Goal: Transaction & Acquisition: Purchase product/service

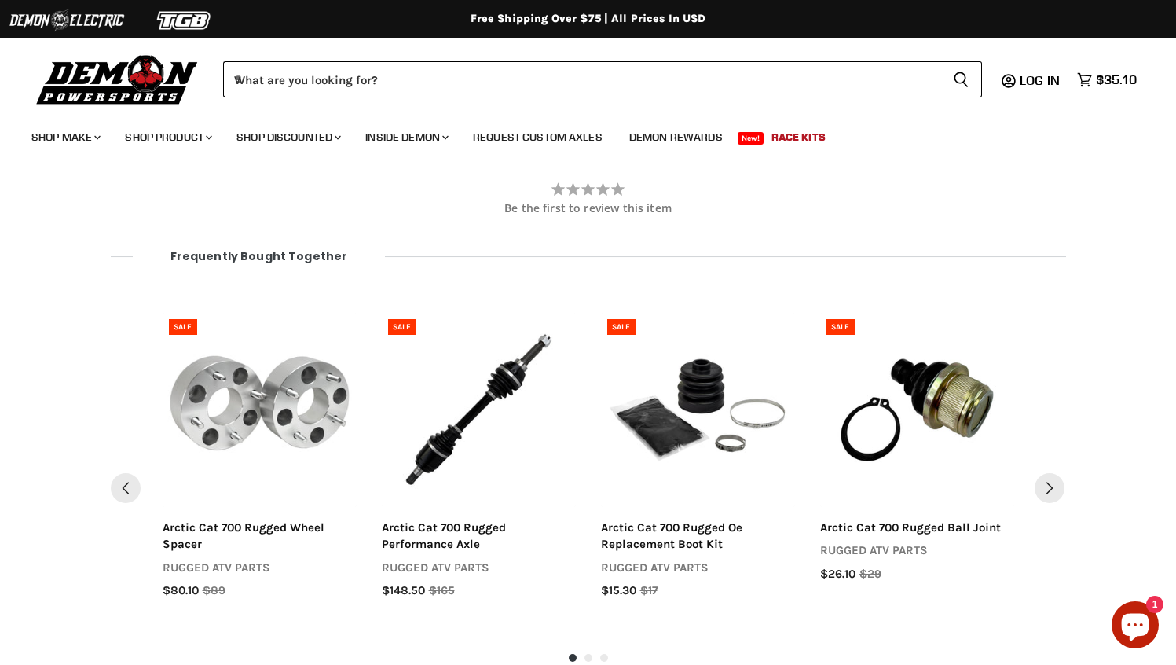
scroll to position [1088, 0]
